Goal: Task Accomplishment & Management: Manage account settings

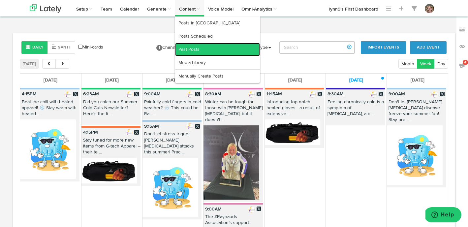
click at [189, 49] on link "Past Posts" at bounding box center [217, 49] width 85 height 13
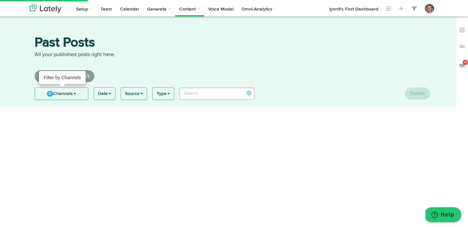
click at [46, 96] on link "0 Channels" at bounding box center [61, 94] width 53 height 12
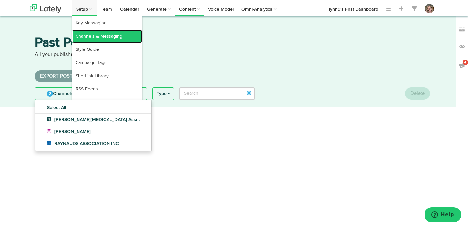
click at [89, 34] on link "Channels & Messaging" at bounding box center [107, 36] width 70 height 13
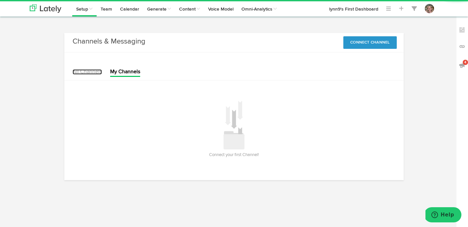
click at [85, 71] on link "All Channels" at bounding box center [87, 71] width 29 height 5
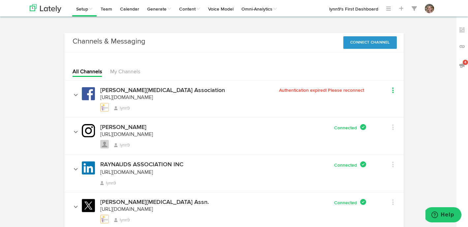
click at [391, 91] on link at bounding box center [384, 91] width 17 height 10
click at [384, 45] on button "Connect Channel" at bounding box center [369, 42] width 53 height 13
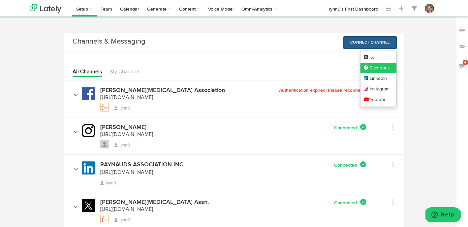
click at [384, 68] on link "Facebook" at bounding box center [378, 68] width 36 height 11
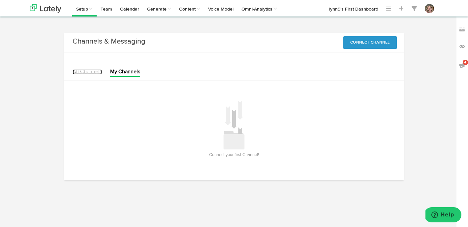
click at [97, 73] on link "All Channels" at bounding box center [87, 71] width 29 height 5
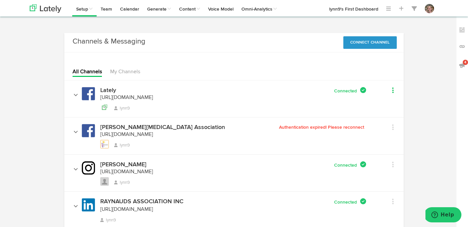
click at [391, 90] on link at bounding box center [384, 91] width 17 height 10
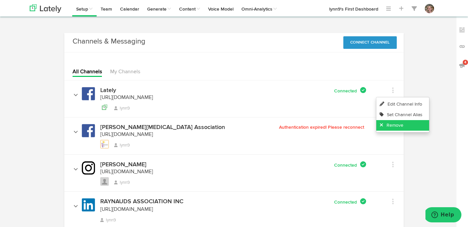
click at [391, 124] on link "Remove" at bounding box center [402, 125] width 53 height 11
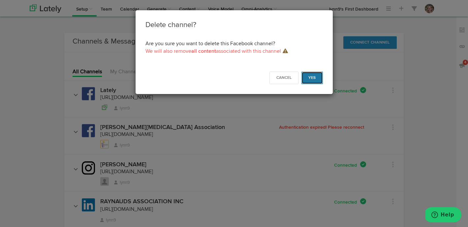
click at [316, 82] on button "Yes" at bounding box center [311, 78] width 21 height 13
